Goal: Communication & Community: Connect with others

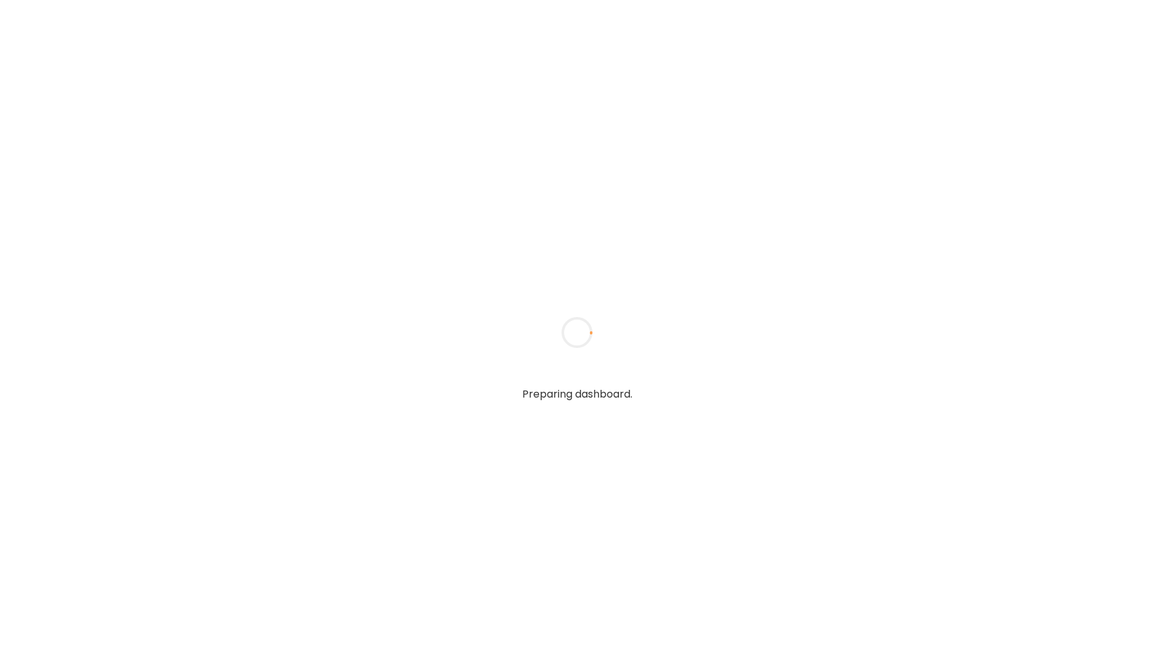
type input "*****"
type input "**********"
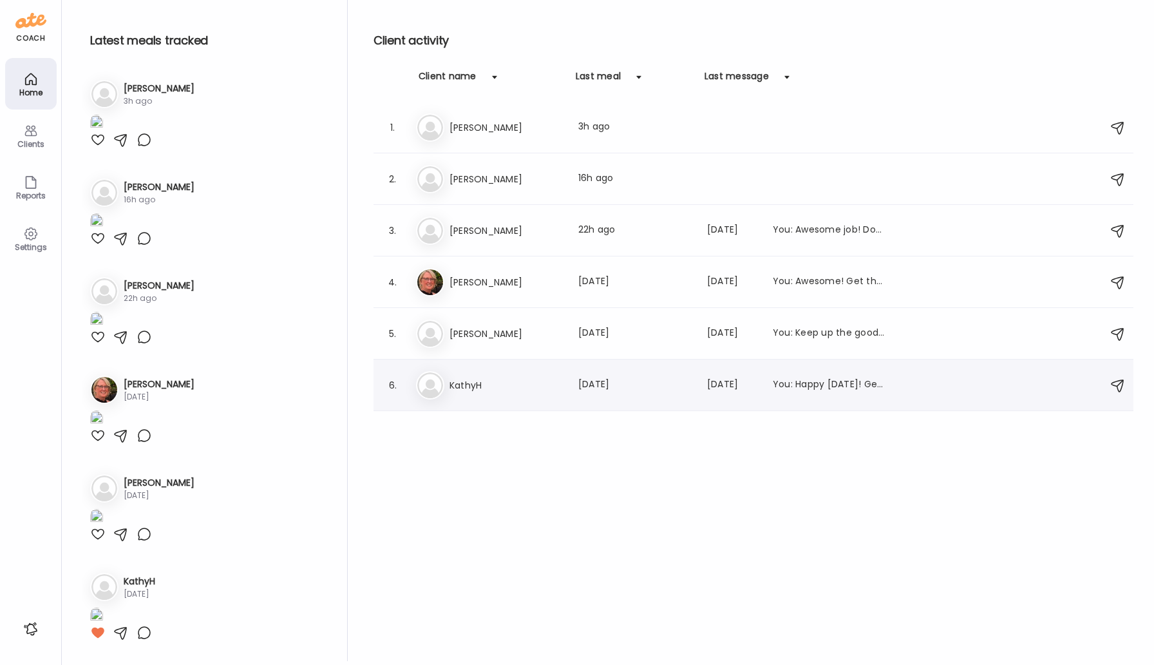
type input "**********"
click at [461, 386] on h3 "KathyH" at bounding box center [506, 384] width 113 height 15
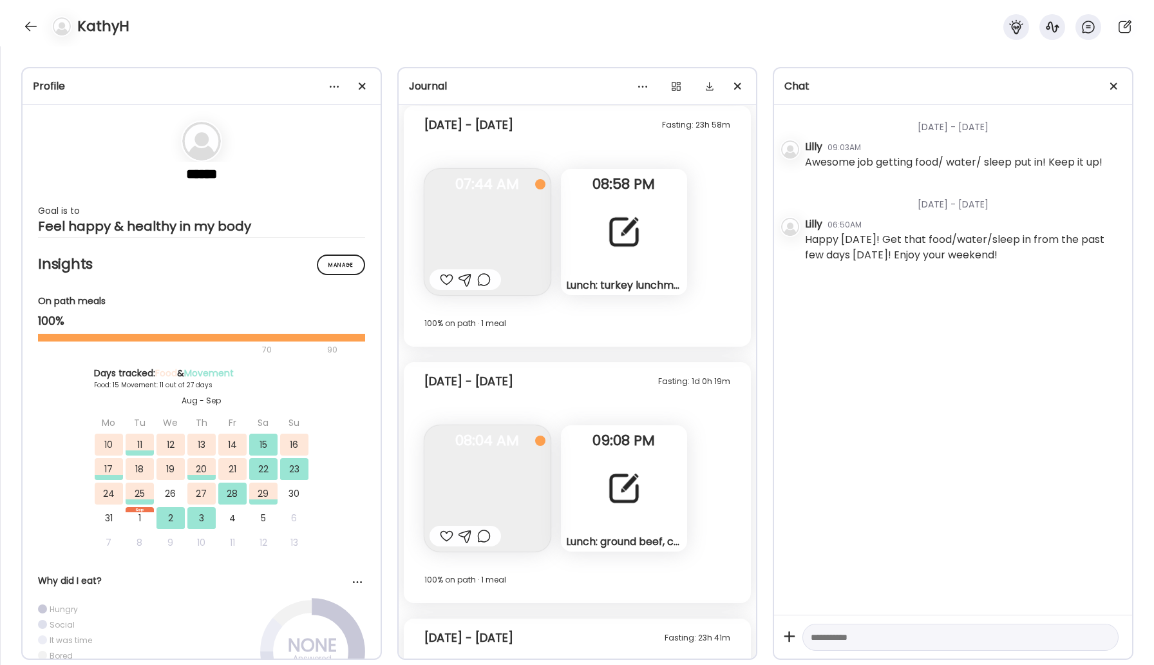
scroll to position [10342, 0]
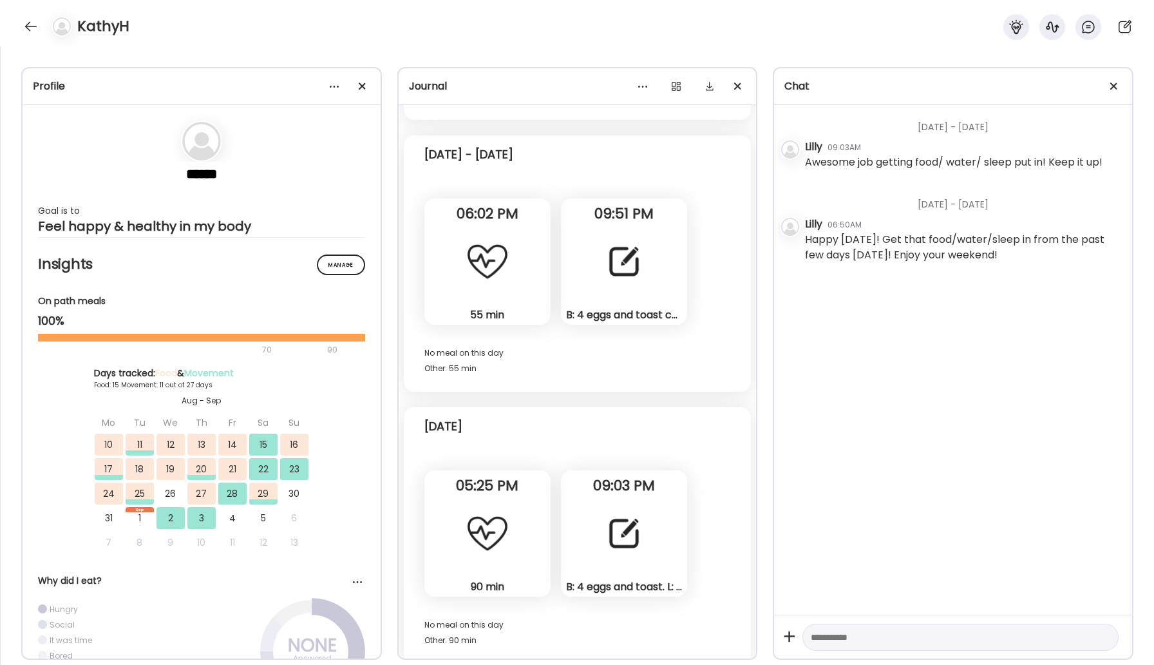
click at [605, 522] on div at bounding box center [624, 533] width 46 height 46
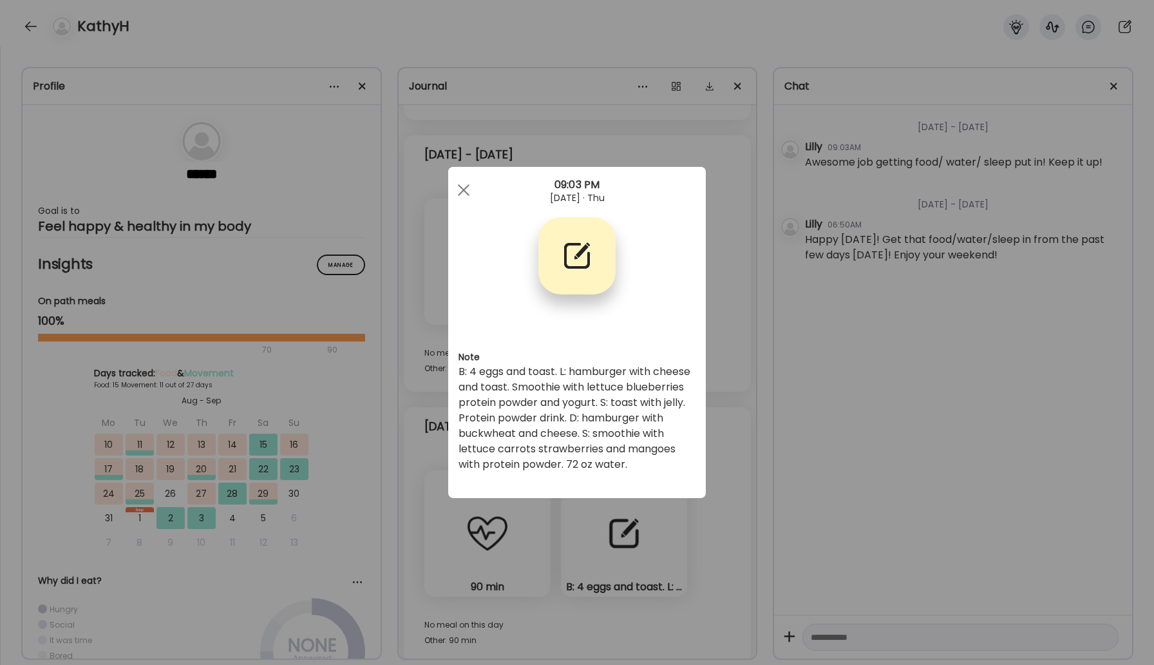
click at [608, 453] on div "B: 4 eggs and toast. L: hamburger with cheese and toast. Smoothie with lettuce …" at bounding box center [577, 418] width 237 height 108
click at [467, 187] on div at bounding box center [464, 190] width 26 height 26
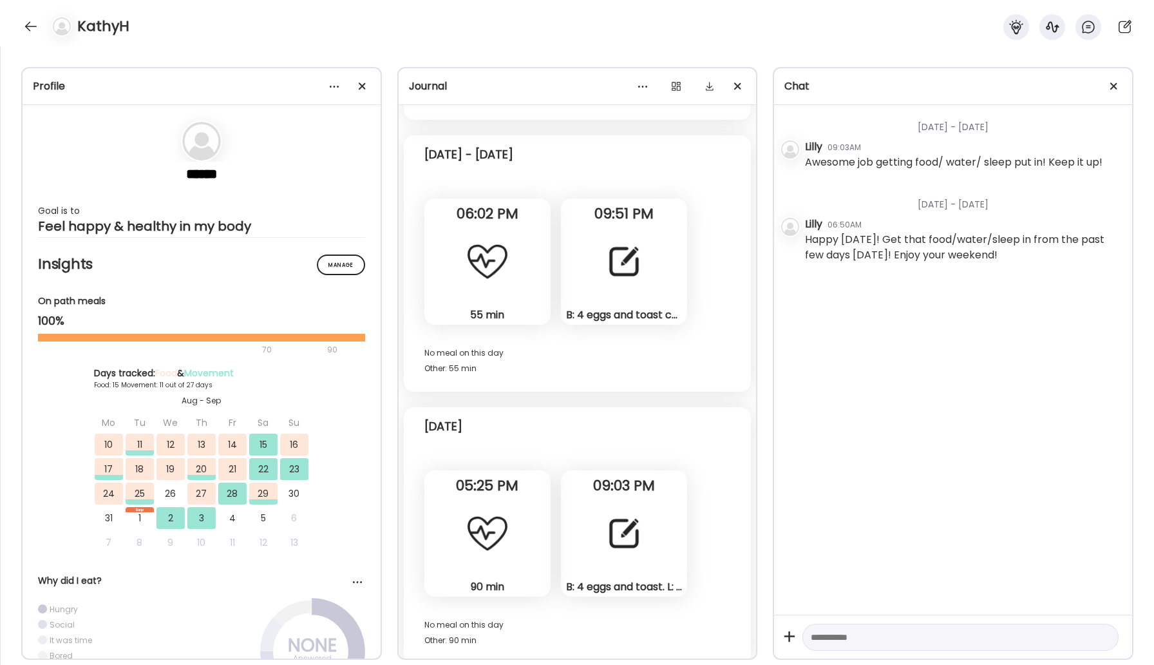
click at [41, 23] on div at bounding box center [59, 26] width 36 height 21
click at [28, 25] on div at bounding box center [31, 26] width 21 height 21
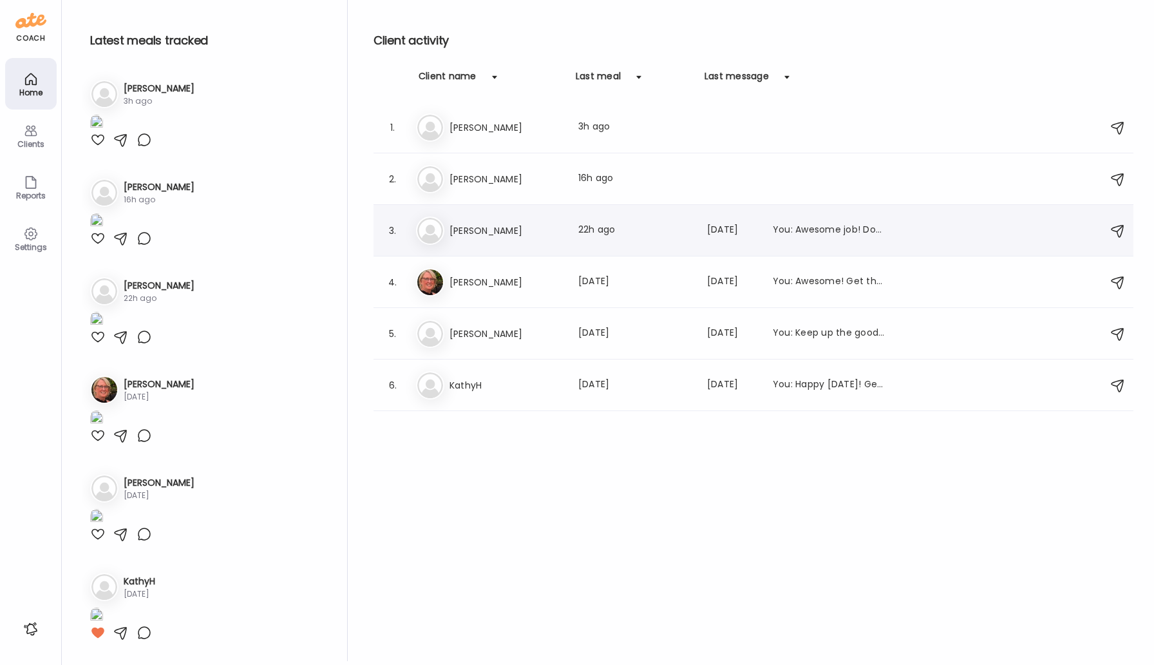
click at [471, 232] on h3 "[PERSON_NAME]" at bounding box center [506, 230] width 113 height 15
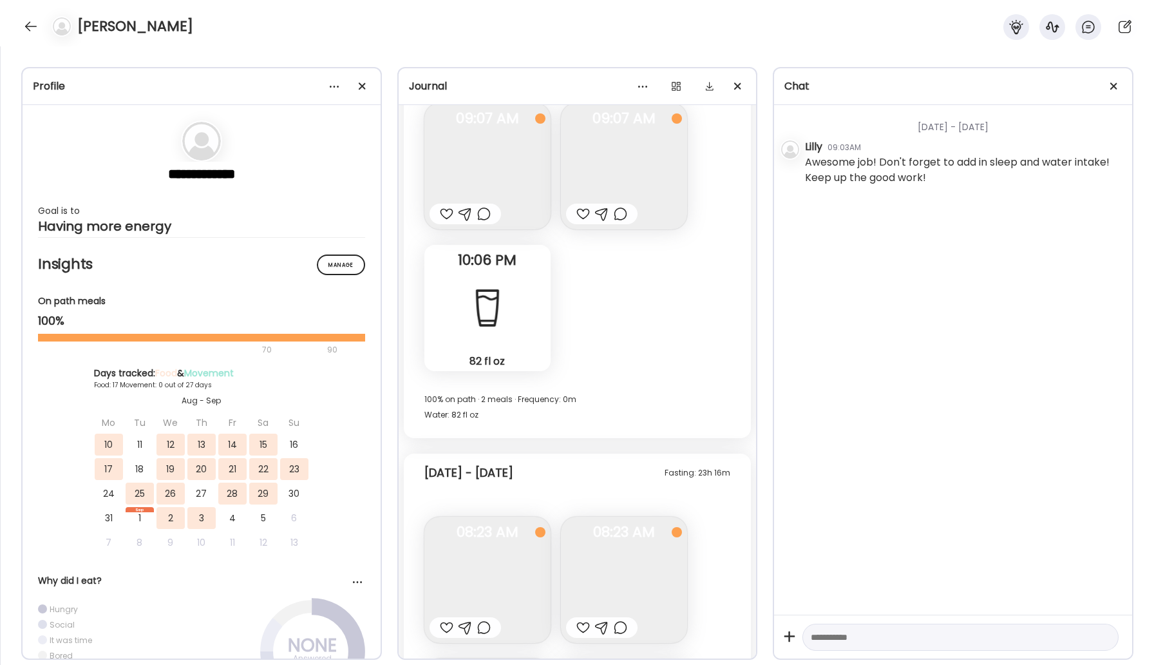
scroll to position [8218, 0]
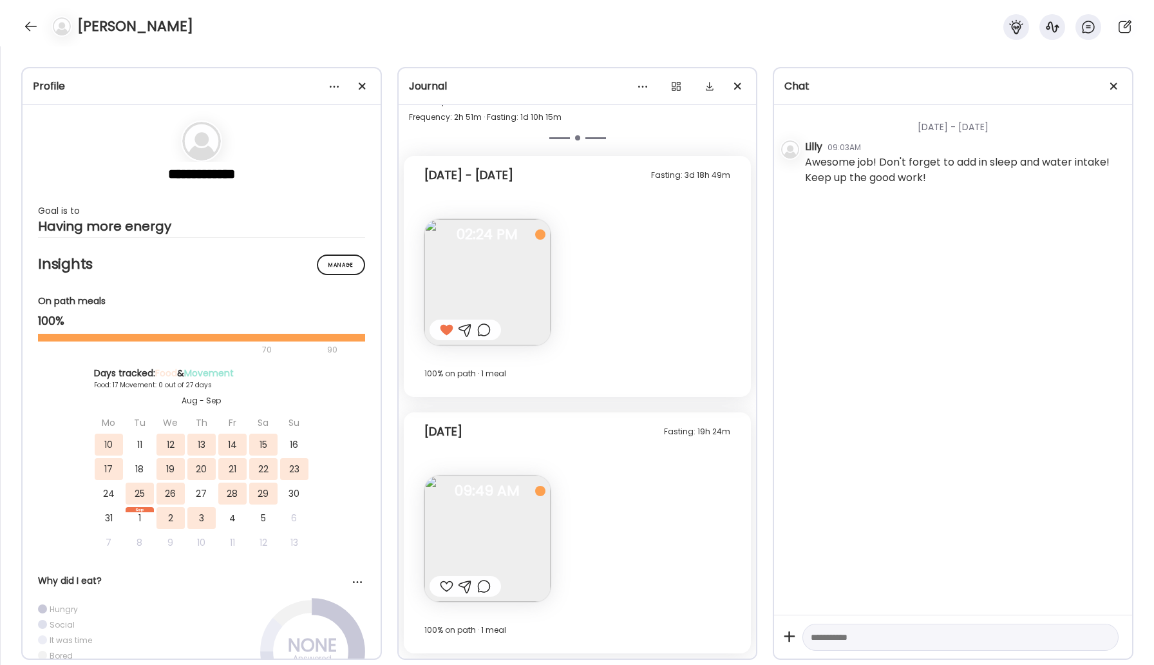
click at [497, 542] on img at bounding box center [487, 538] width 126 height 126
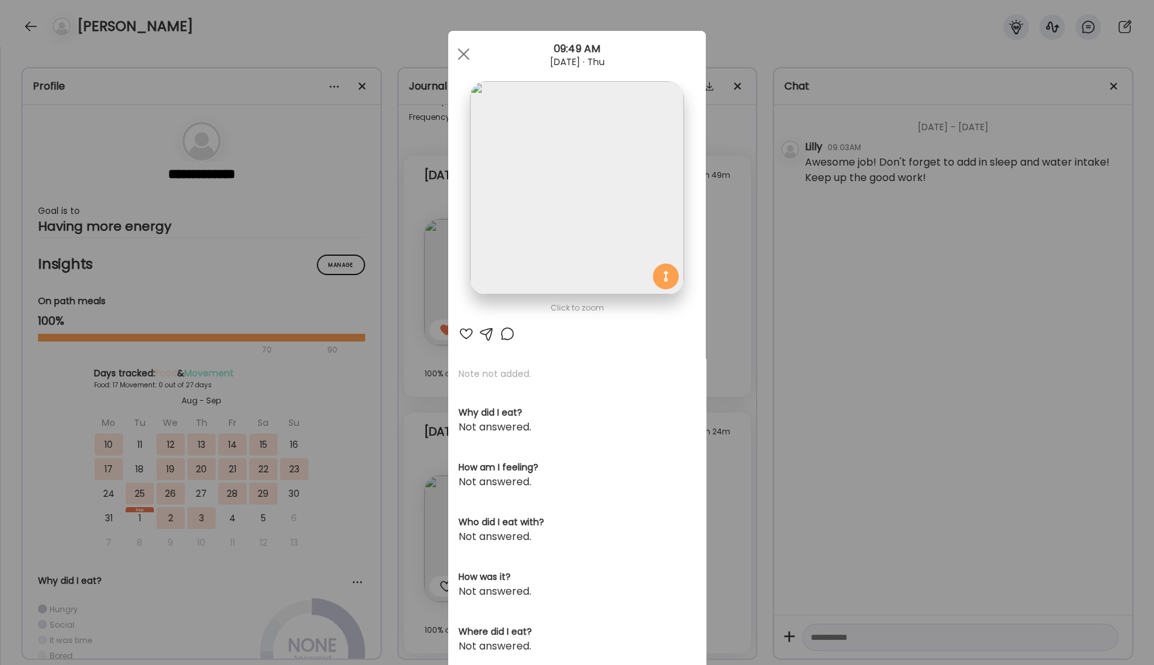
click at [507, 332] on div at bounding box center [507, 333] width 15 height 15
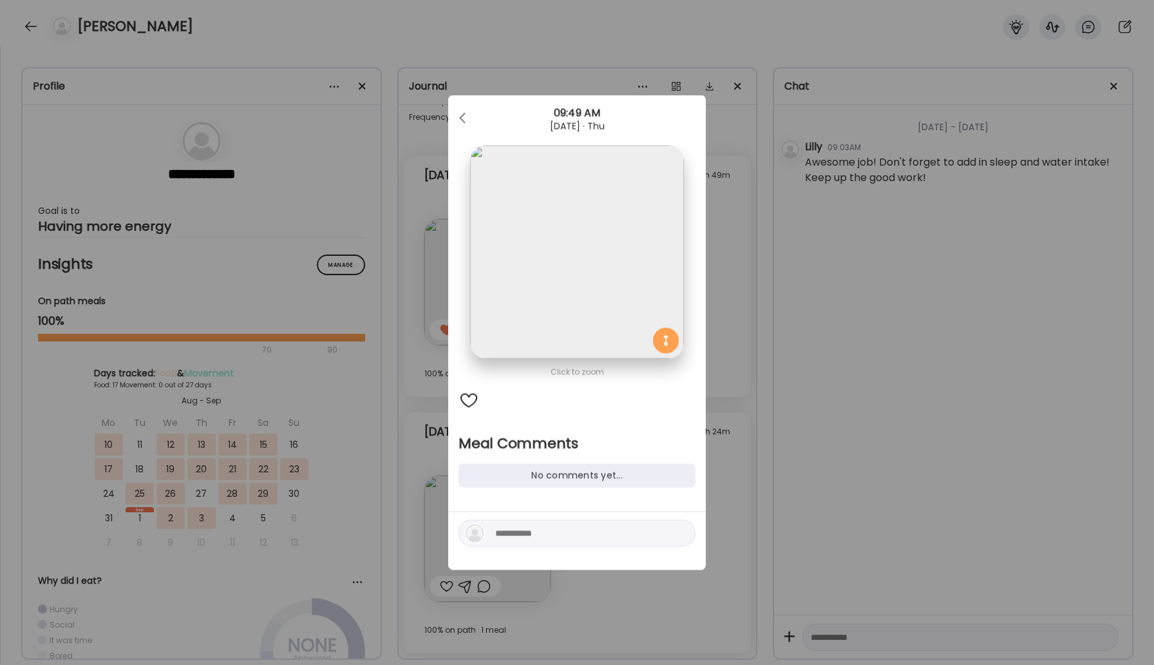
click at [564, 538] on textarea at bounding box center [582, 533] width 174 height 15
type textarea "**********"
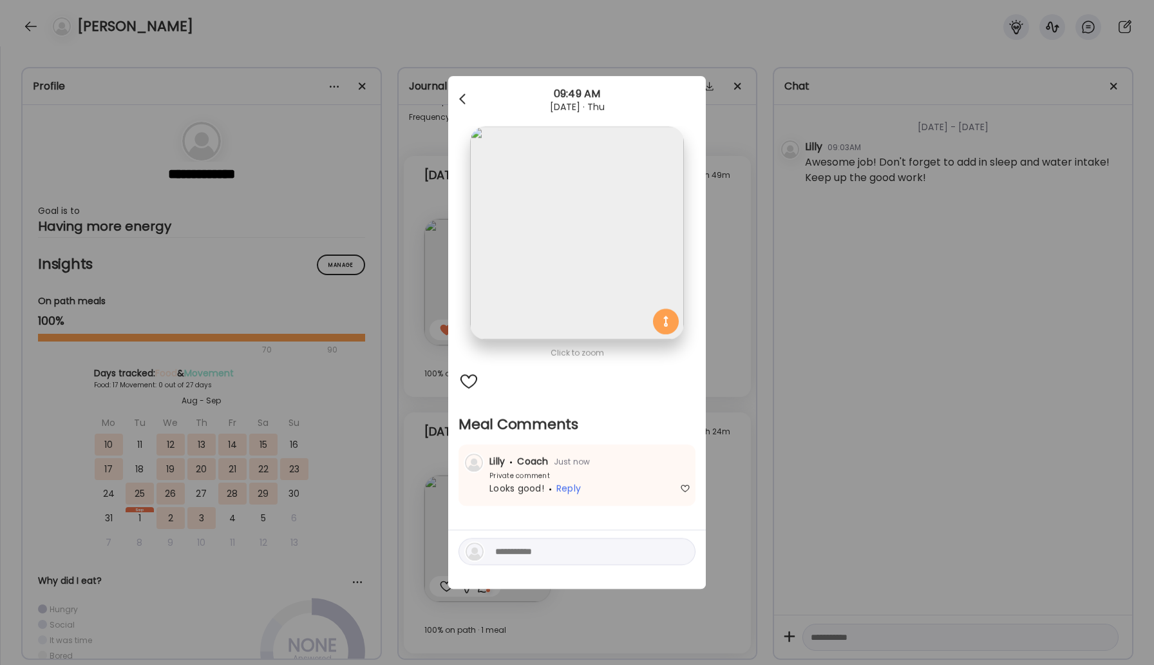
click at [463, 99] on div at bounding box center [464, 99] width 26 height 26
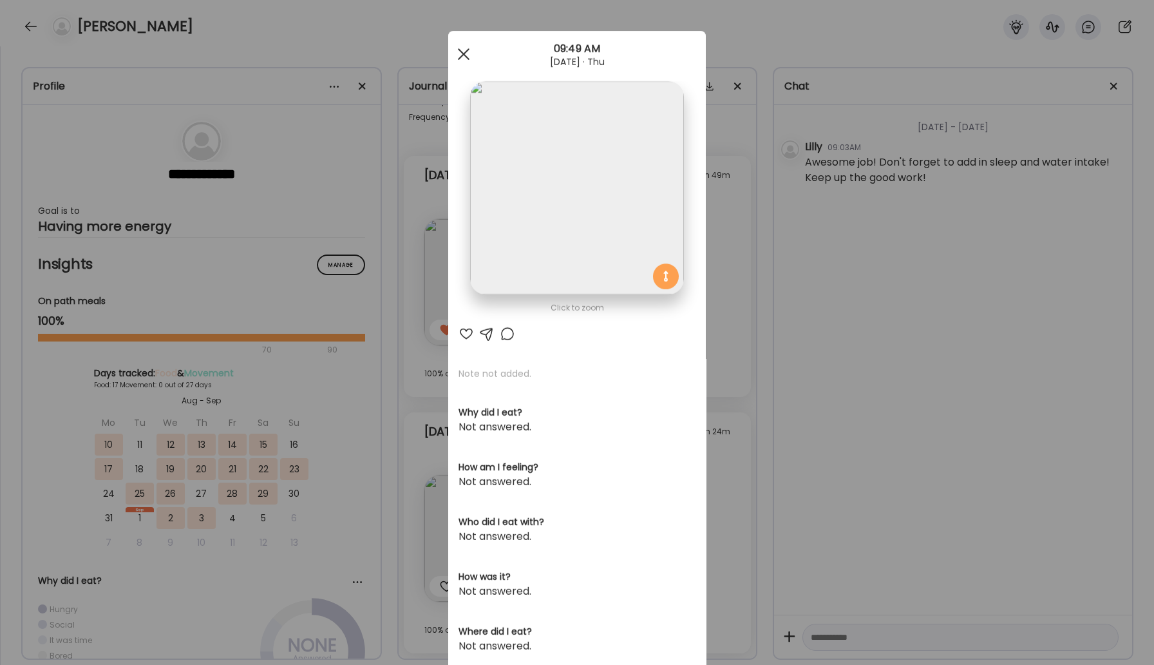
click at [464, 58] on div at bounding box center [464, 54] width 26 height 26
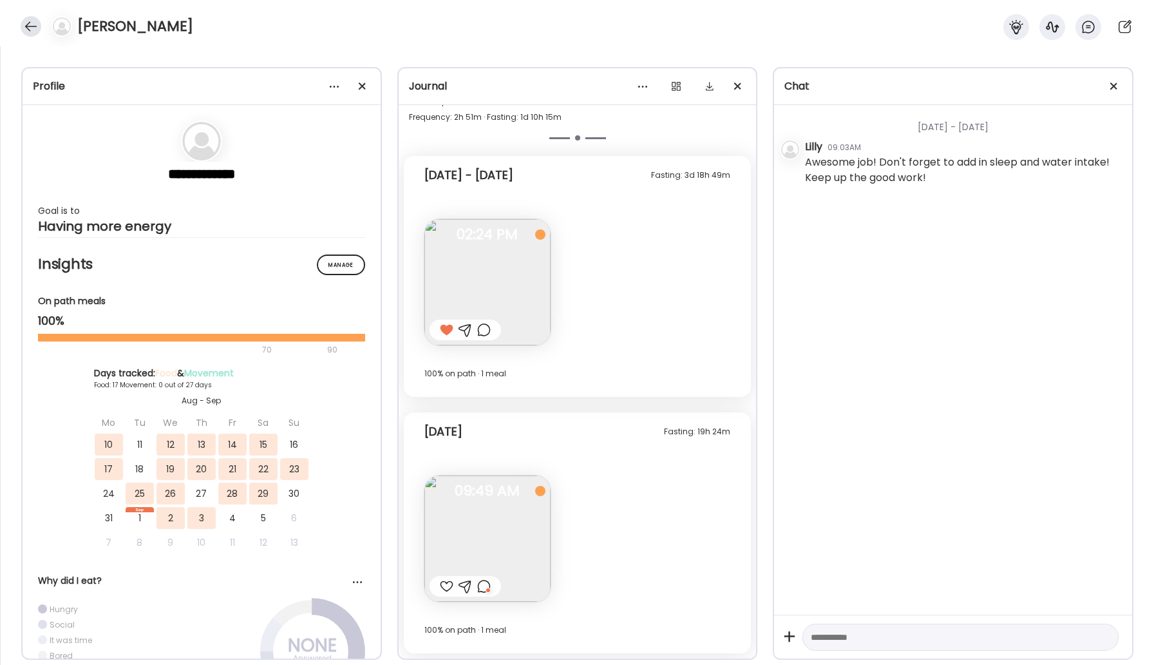
click at [25, 33] on div at bounding box center [31, 26] width 21 height 21
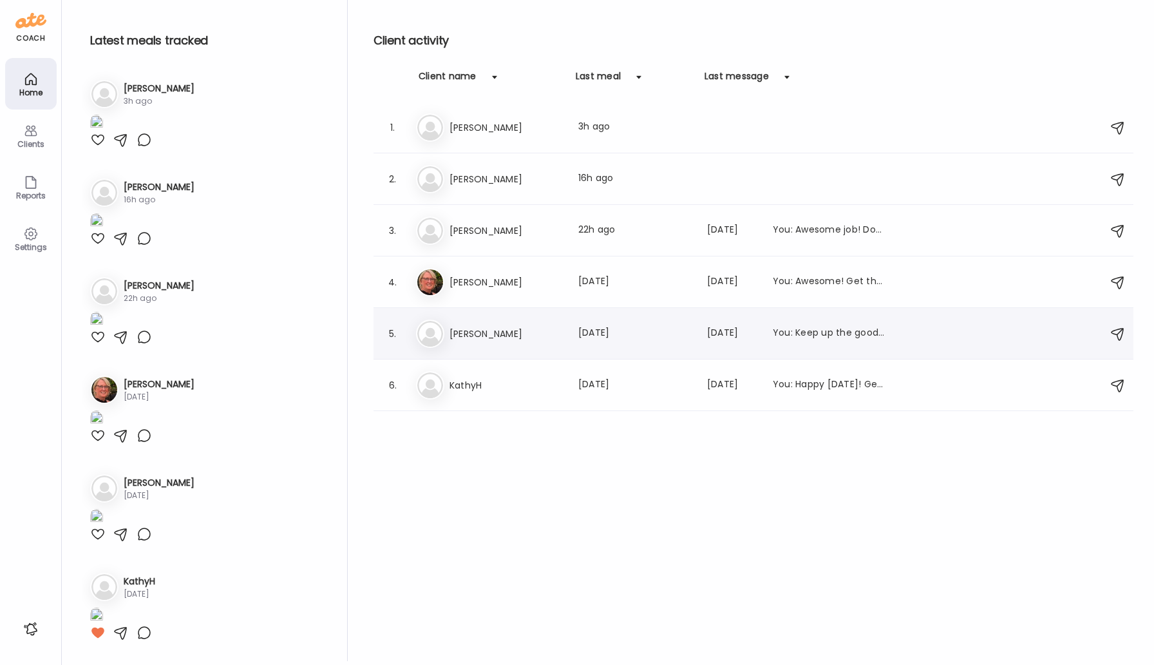
click at [518, 329] on h3 "[PERSON_NAME]" at bounding box center [506, 333] width 113 height 15
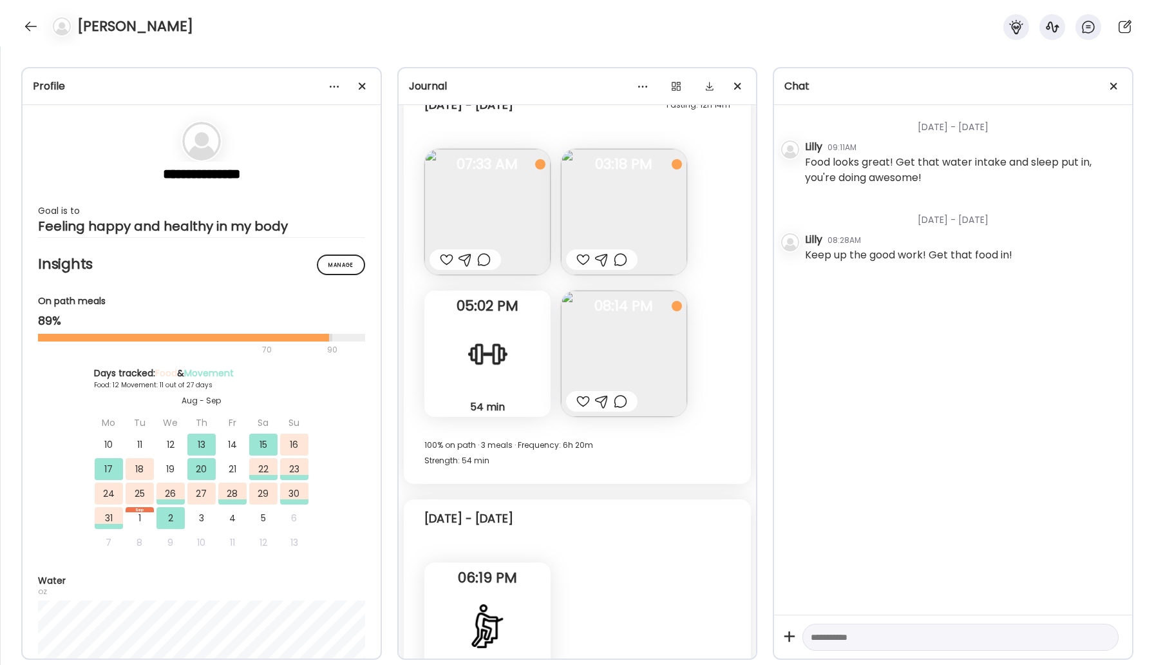
scroll to position [9038, 0]
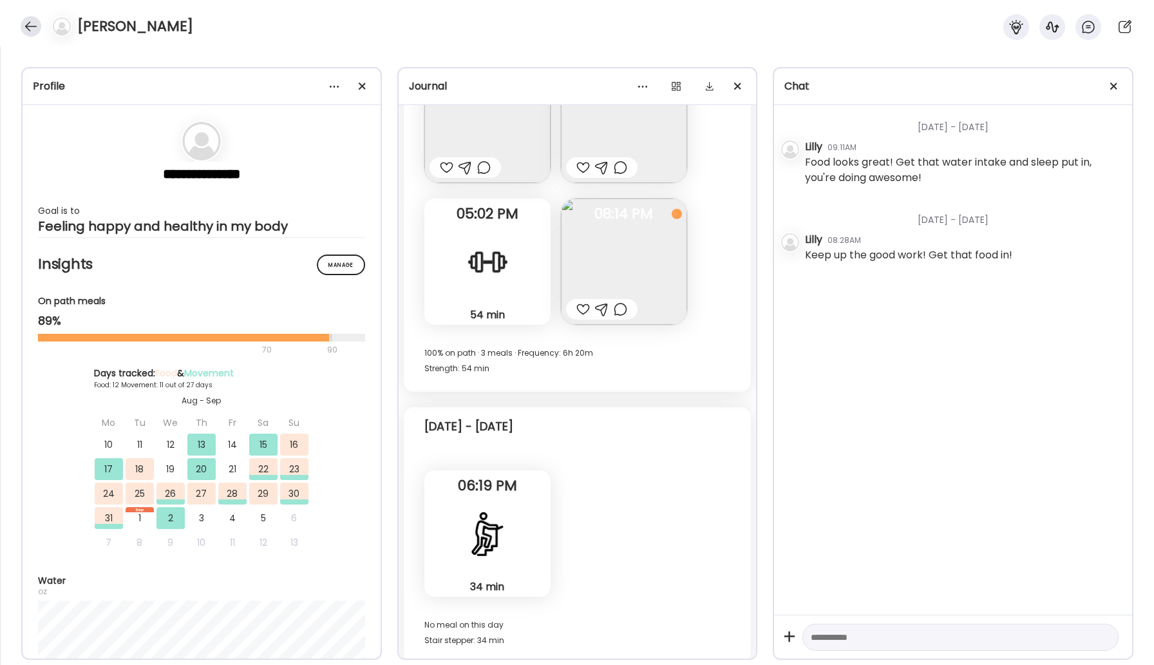
click at [24, 27] on div at bounding box center [31, 26] width 21 height 21
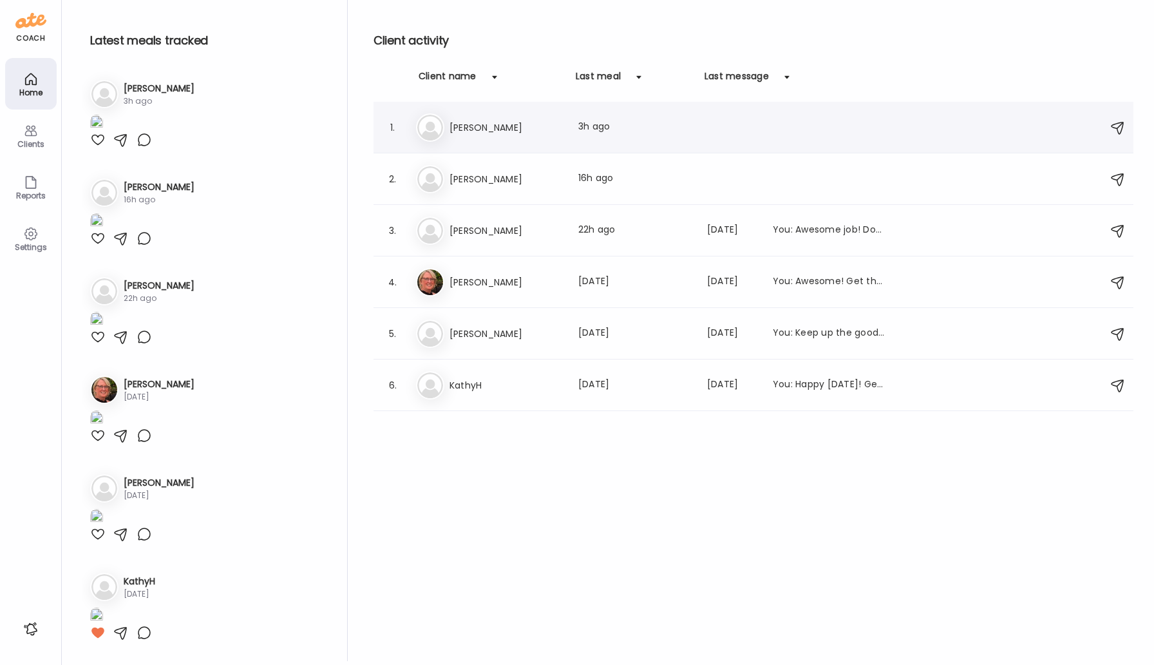
click at [461, 134] on h3 "[PERSON_NAME]" at bounding box center [506, 127] width 113 height 15
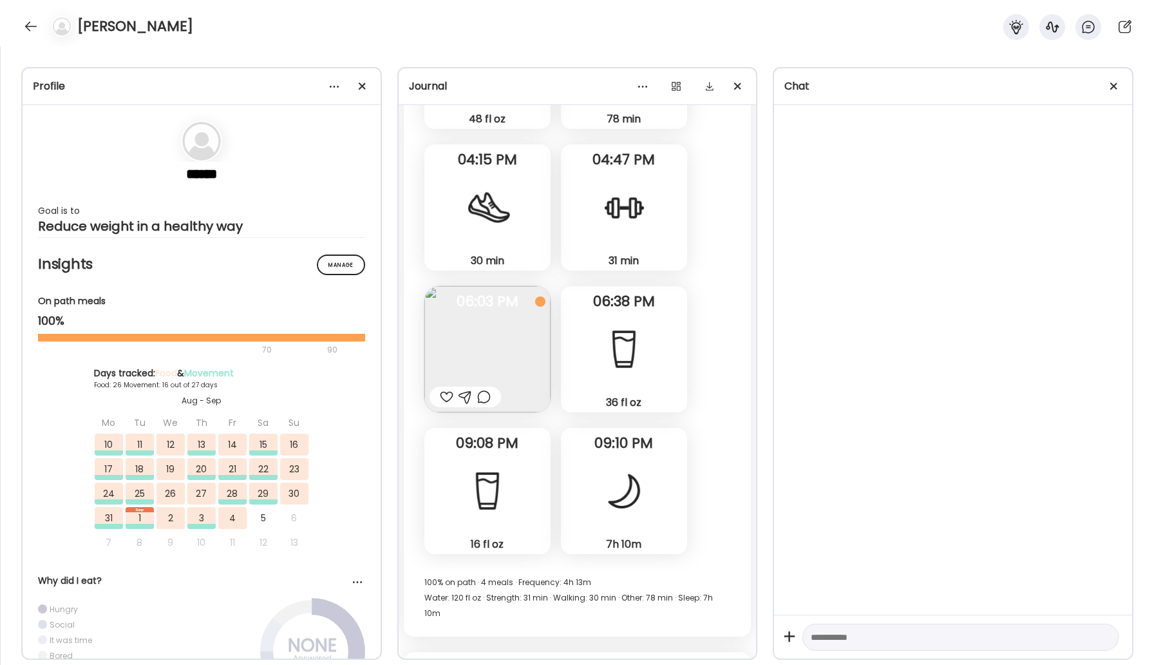
scroll to position [31650, 0]
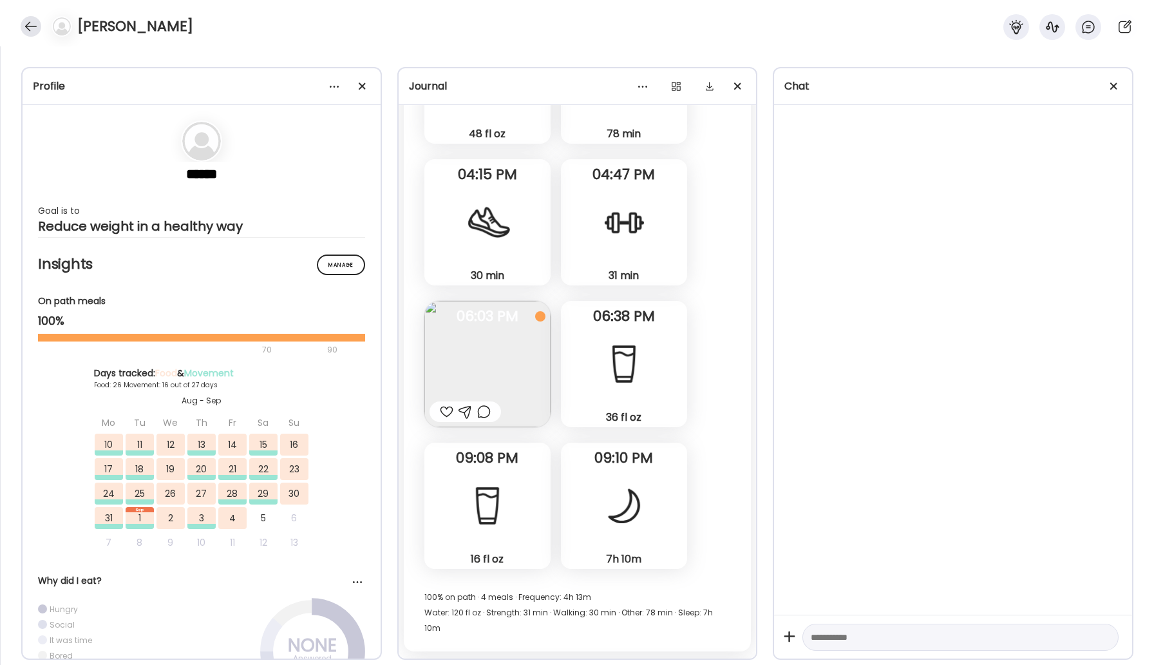
click at [30, 27] on div at bounding box center [31, 26] width 21 height 21
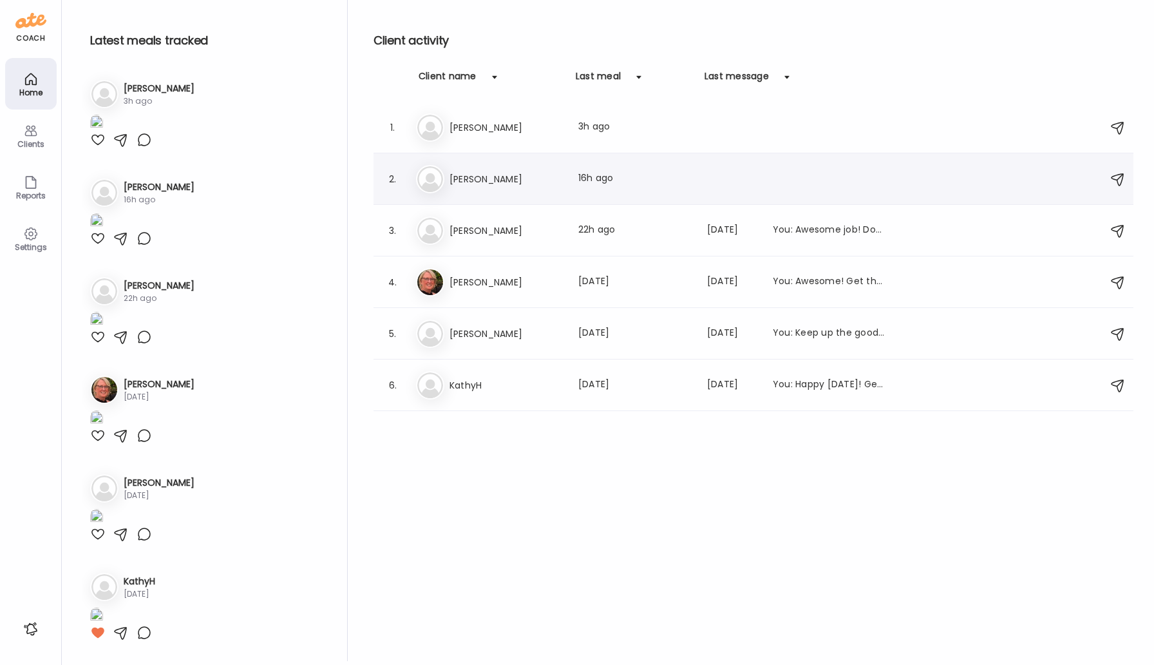
click at [466, 181] on h3 "[PERSON_NAME]" at bounding box center [506, 178] width 113 height 15
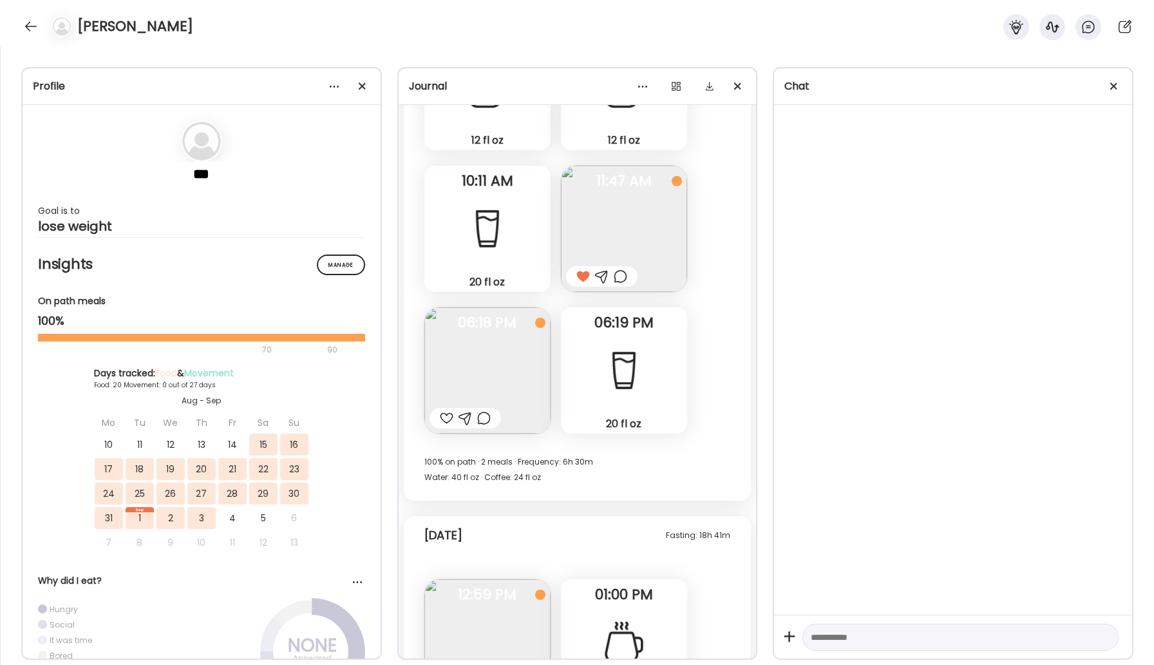
scroll to position [12077, 0]
click at [30, 28] on div at bounding box center [31, 26] width 21 height 21
